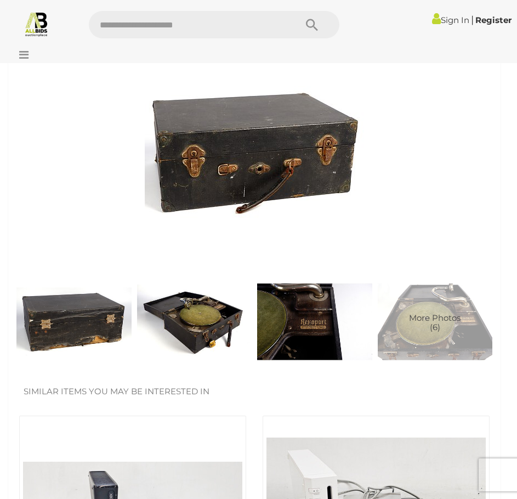
scroll to position [329, 0]
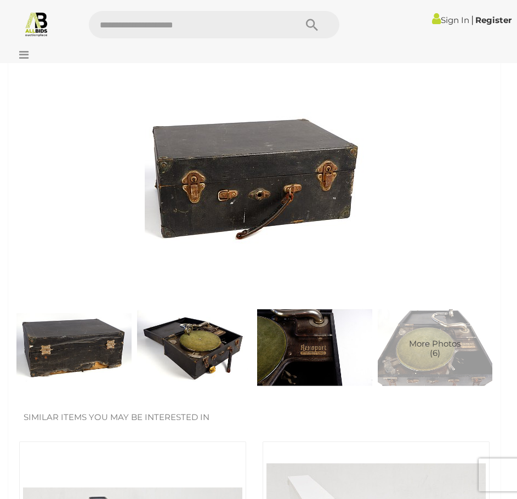
click at [181, 328] on img at bounding box center [194, 347] width 115 height 115
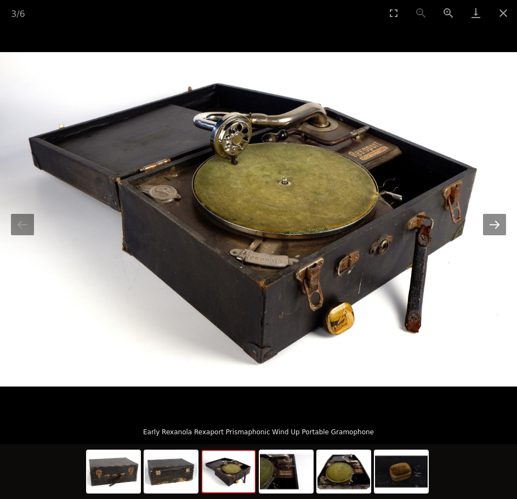
click at [494, 228] on button "Next slide" at bounding box center [494, 224] width 23 height 21
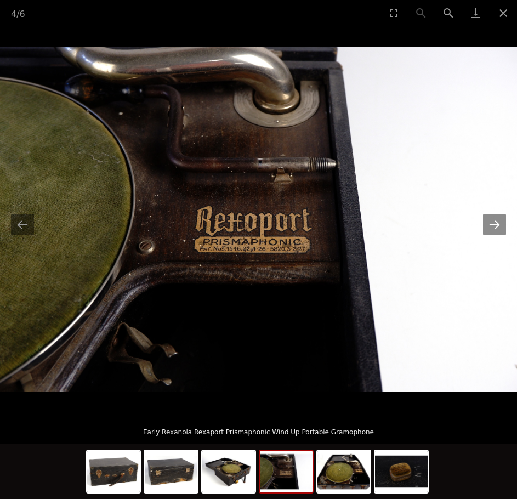
click at [494, 228] on button "Next slide" at bounding box center [494, 224] width 23 height 21
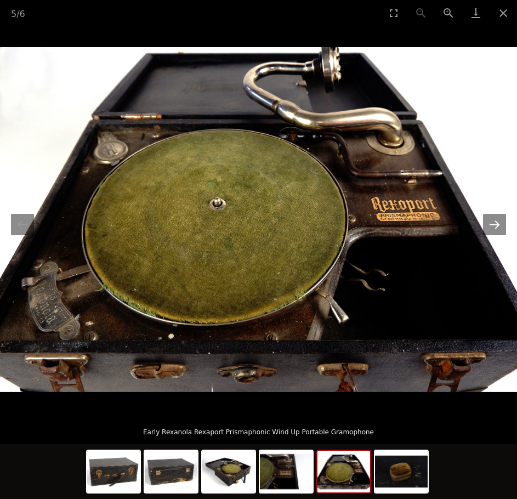
click at [494, 228] on button "Next slide" at bounding box center [494, 224] width 23 height 21
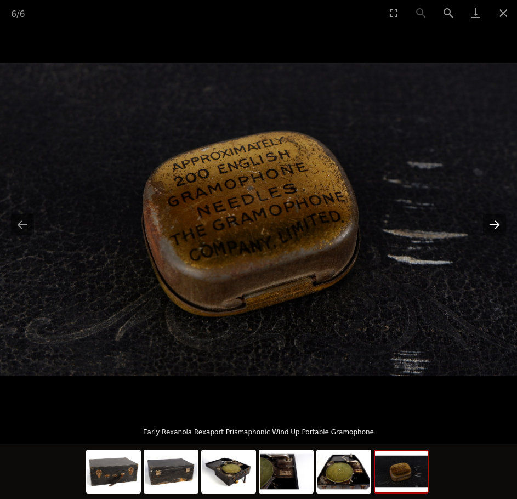
click at [494, 228] on button "Next slide" at bounding box center [494, 224] width 23 height 21
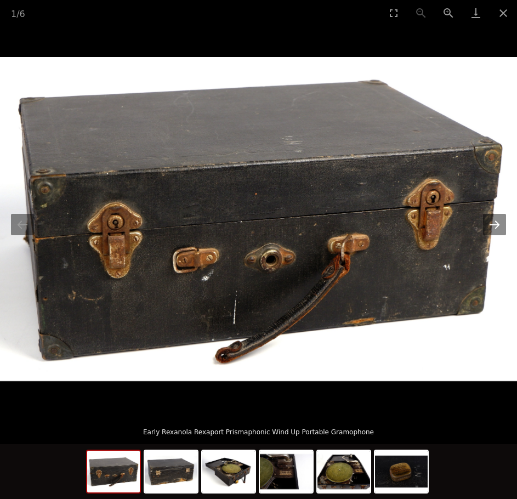
click at [494, 228] on button "Next slide" at bounding box center [494, 224] width 23 height 21
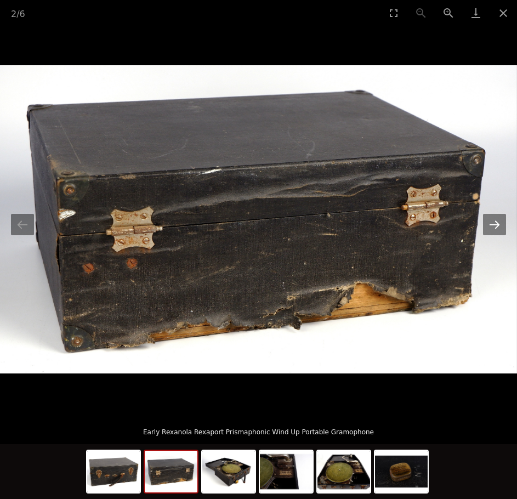
click at [494, 228] on button "Next slide" at bounding box center [494, 224] width 23 height 21
